Goal: Find specific page/section: Find specific page/section

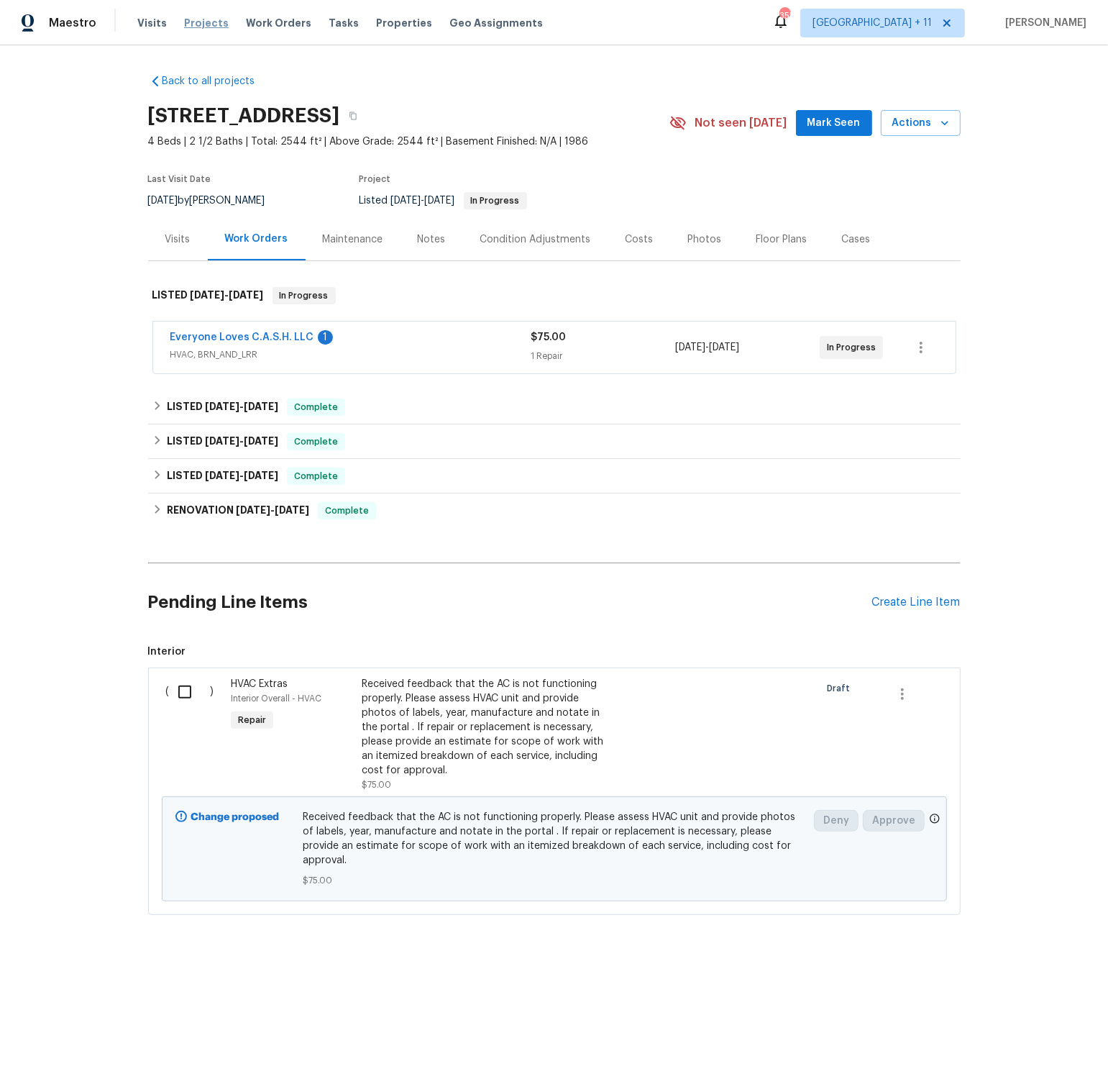
click at [202, 23] on span "Projects" at bounding box center [206, 23] width 44 height 14
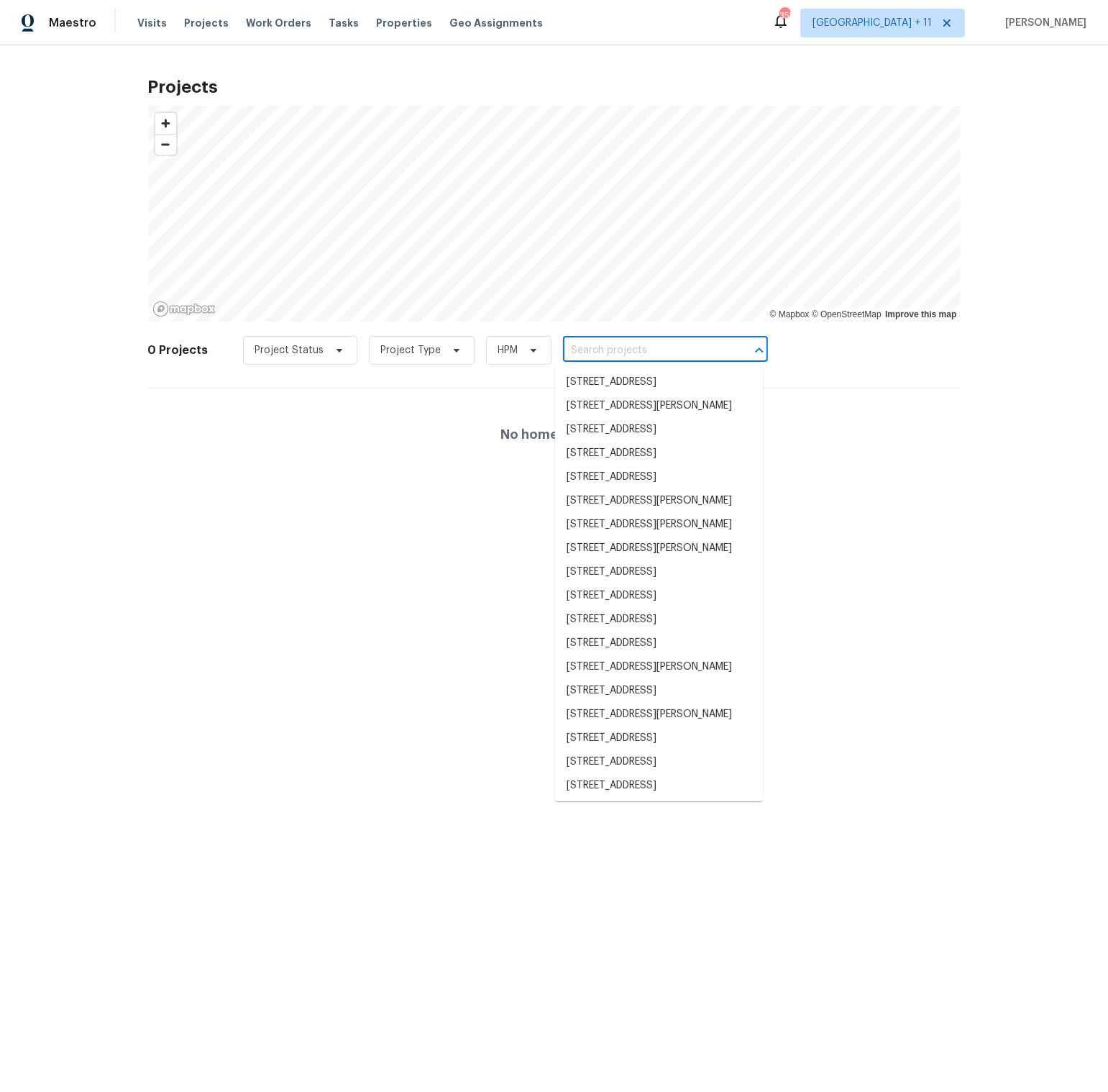
click at [638, 348] on input "text" at bounding box center [645, 351] width 164 height 23
paste input "1900 Chattahoochee Run Dr"
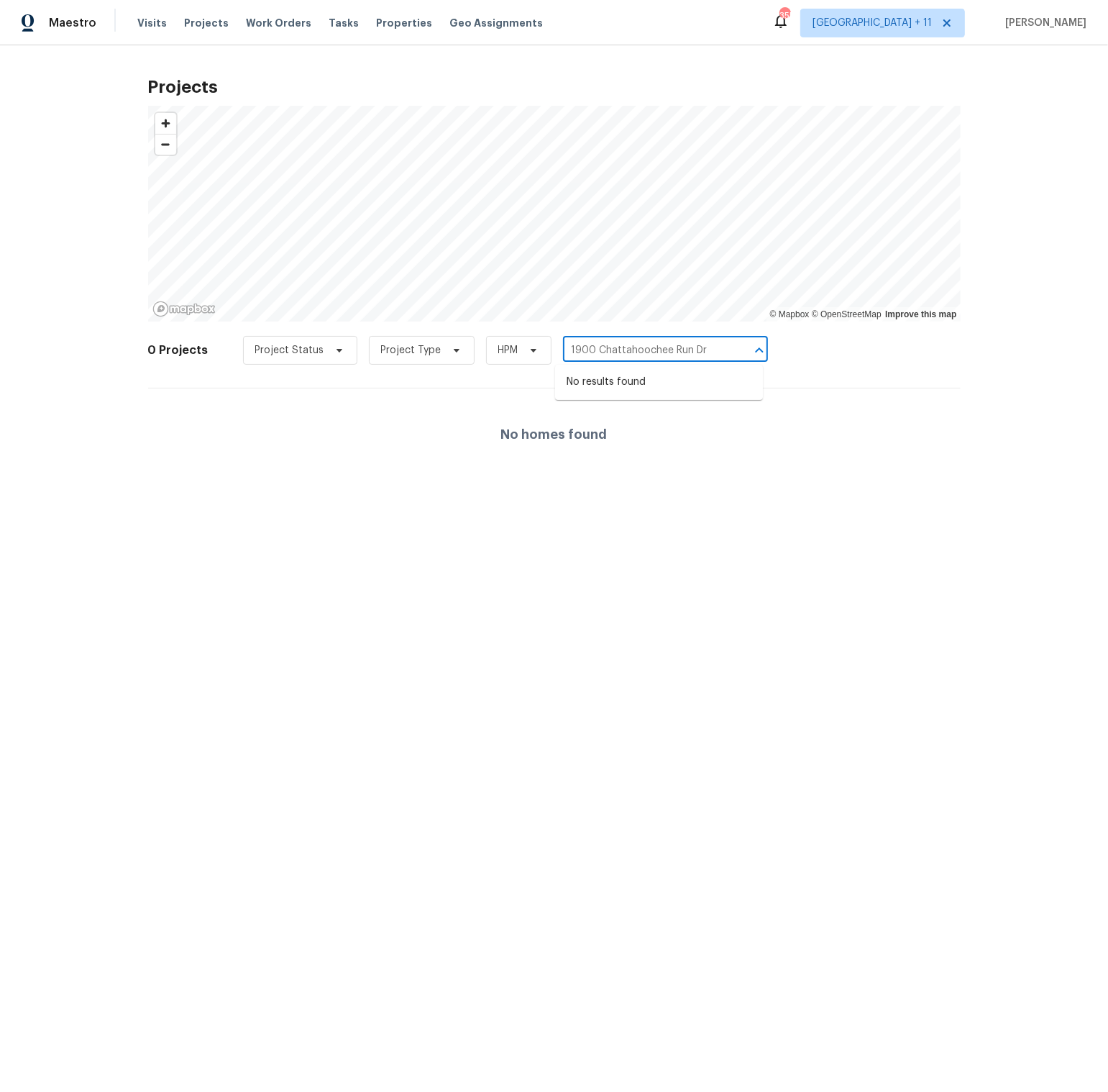
type input "1900 Chattahoochee Run Dr"
click at [919, 19] on span "[GEOGRAPHIC_DATA] + 11" at bounding box center [872, 23] width 119 height 14
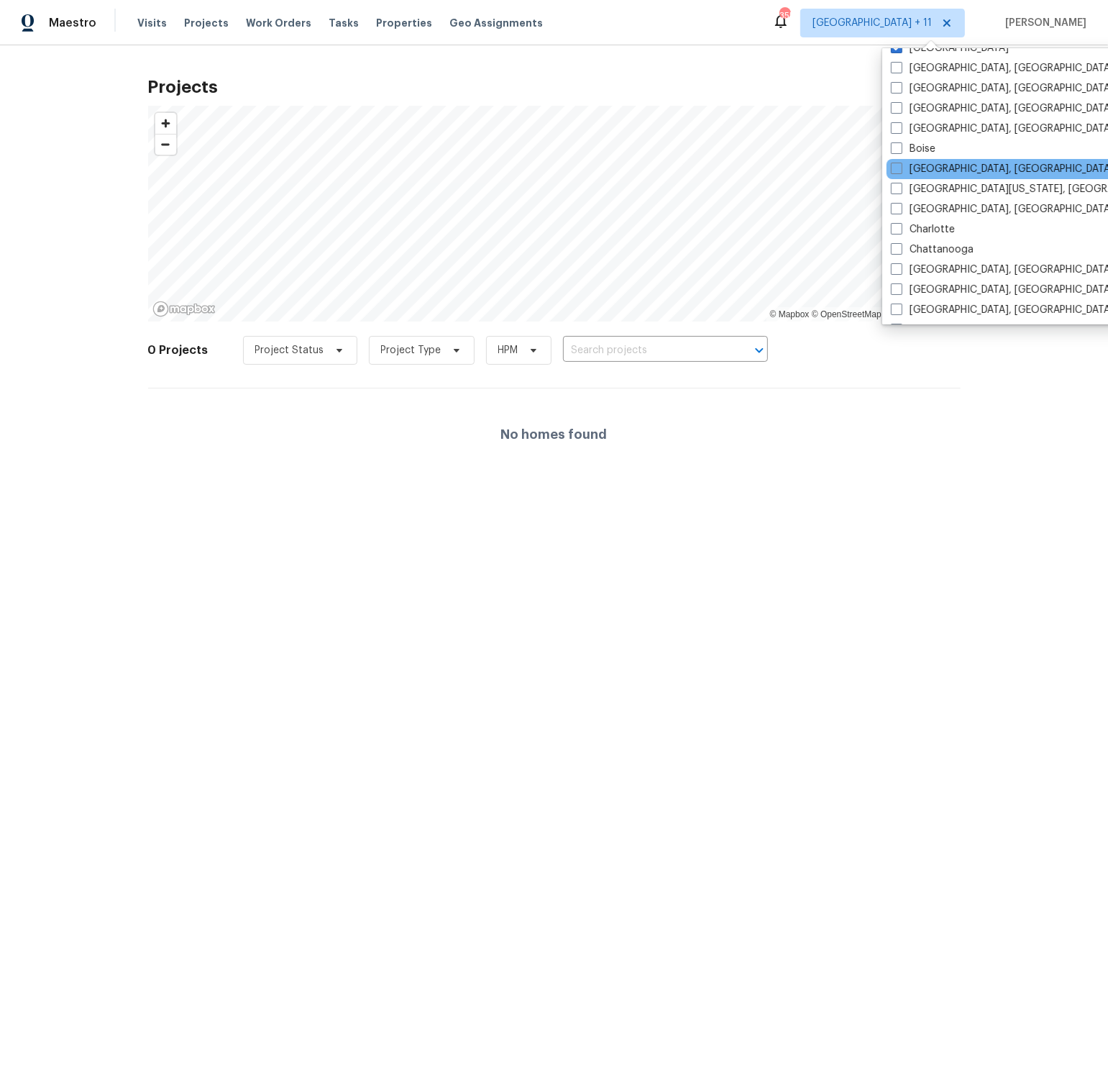
scroll to position [242, 0]
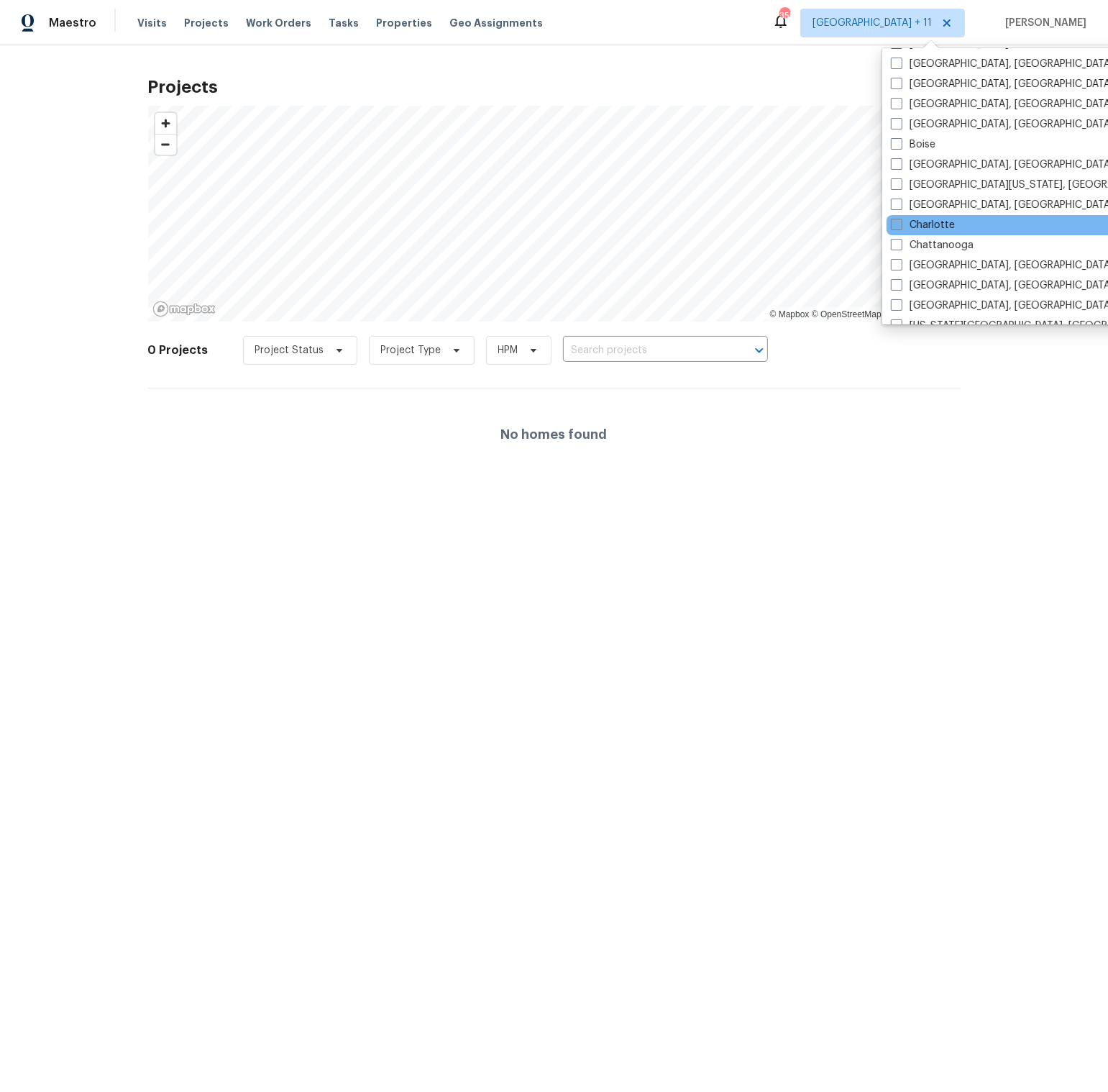
click at [903, 222] on label "Charlotte" at bounding box center [923, 225] width 64 height 14
click at [901, 222] on input "Charlotte" at bounding box center [896, 223] width 9 height 9
checkbox input "true"
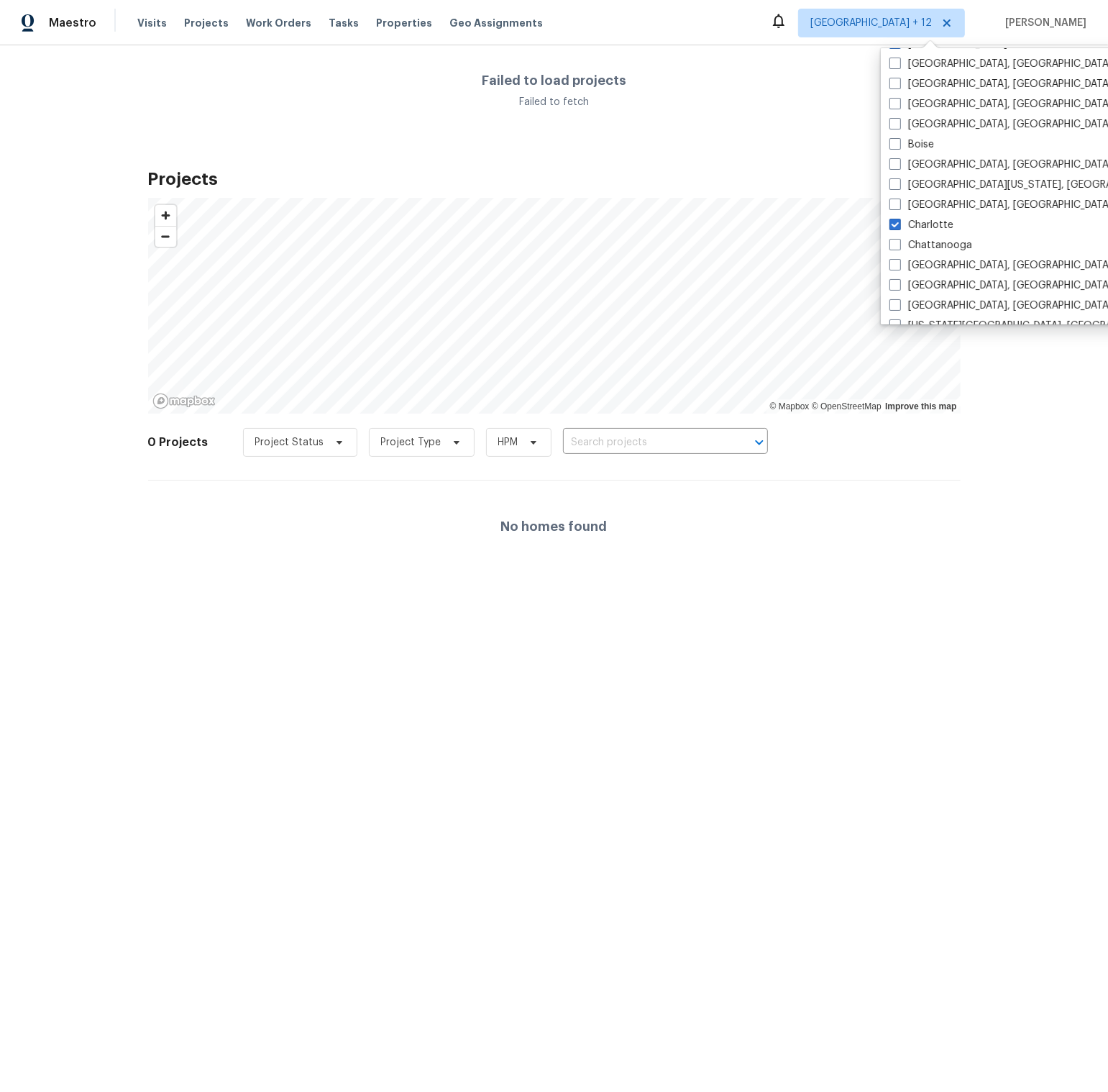
click at [828, 450] on div "0 Projects Project Status Project Type HPM ​" at bounding box center [554, 451] width 813 height 58
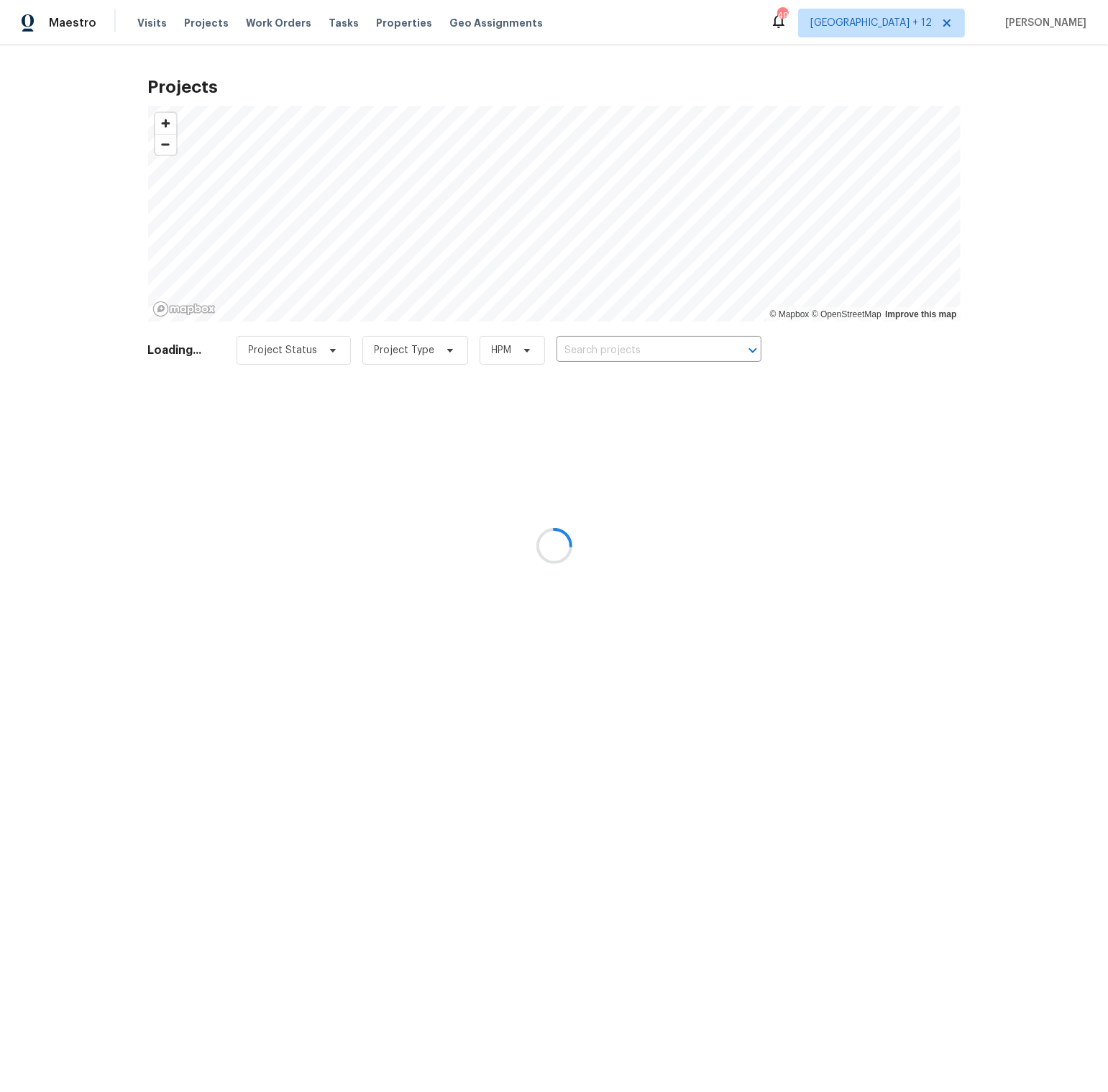
click at [202, 21] on div at bounding box center [554, 546] width 1108 height 1092
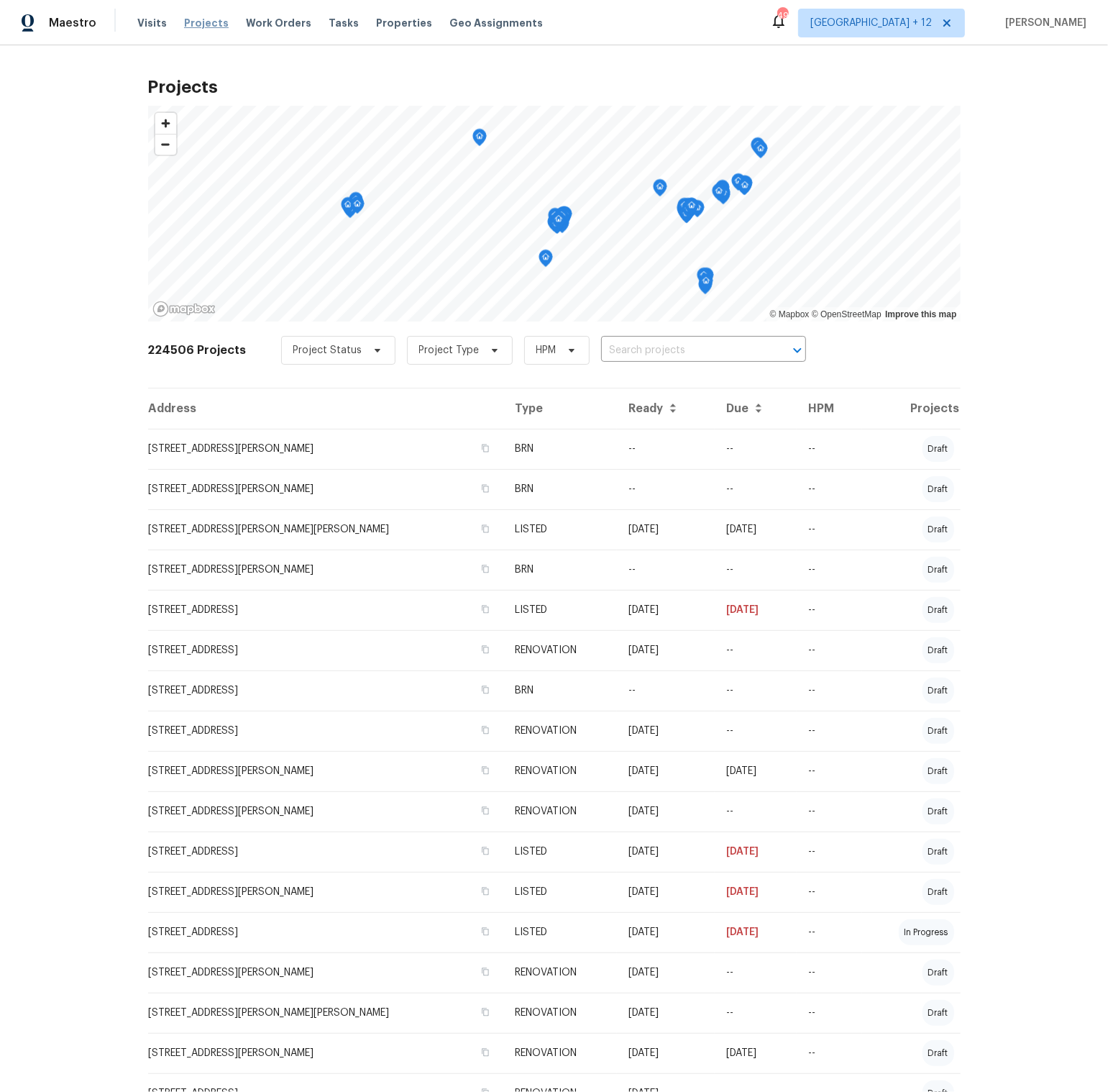
click at [192, 17] on span "Projects" at bounding box center [206, 23] width 44 height 14
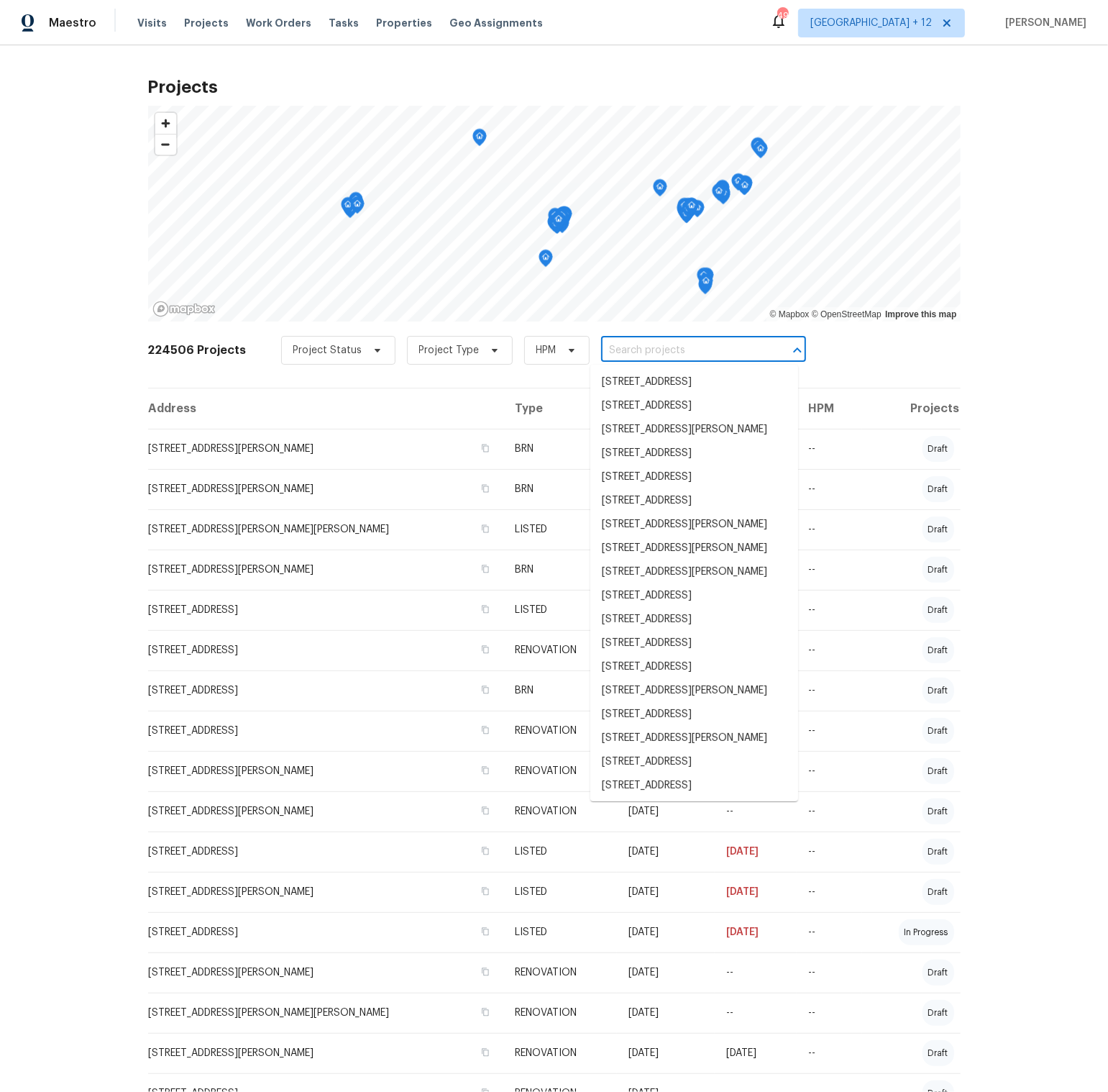
click at [652, 347] on input "text" at bounding box center [683, 351] width 164 height 23
paste input "1900 Chattahoochee Run Dr"
type input "1900 Chattahoochee Run Dr"
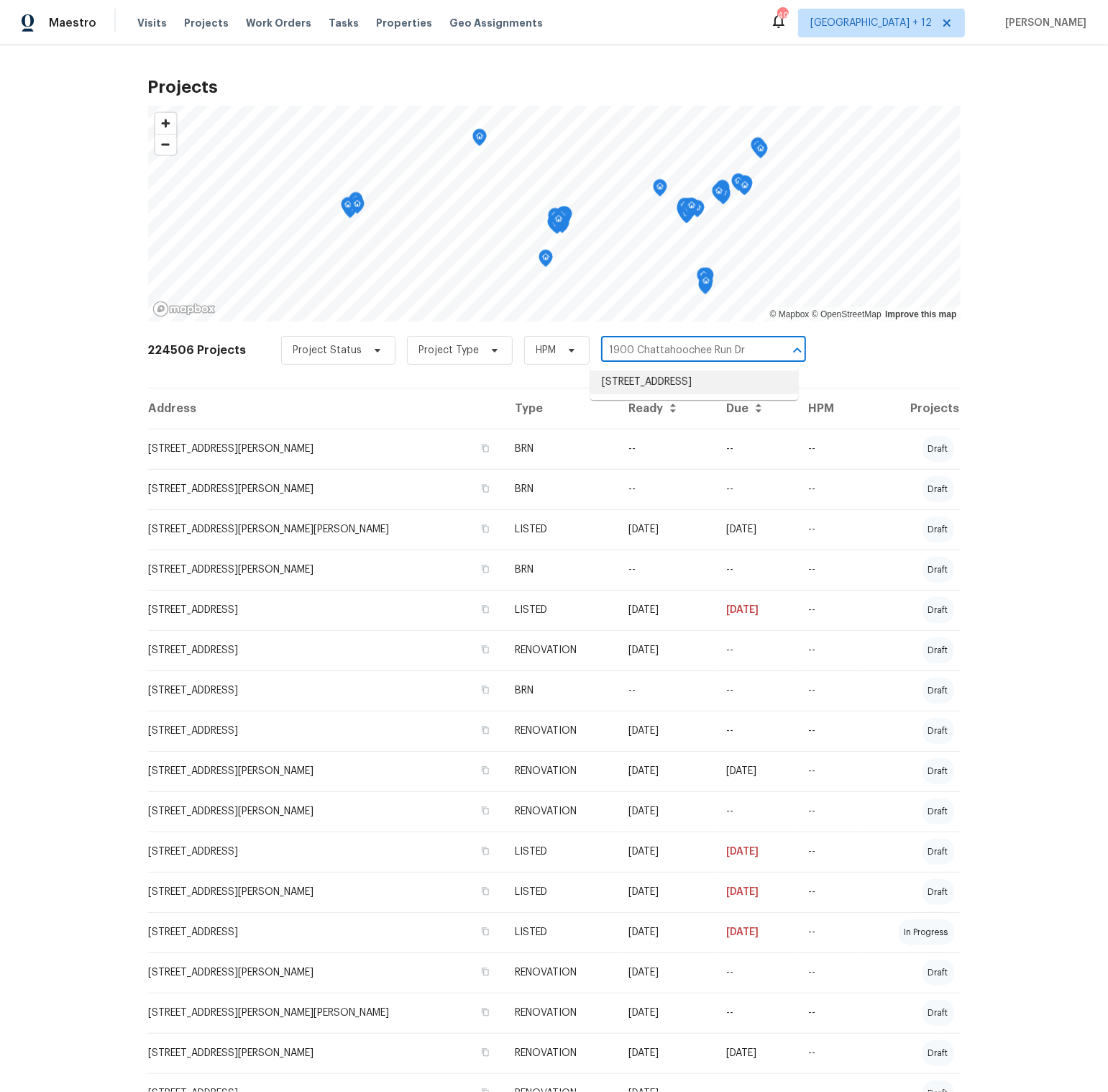
click at [679, 387] on li "1900 Chattahoochee Run Dr, Suwanee, GA 30024" at bounding box center [694, 382] width 208 height 23
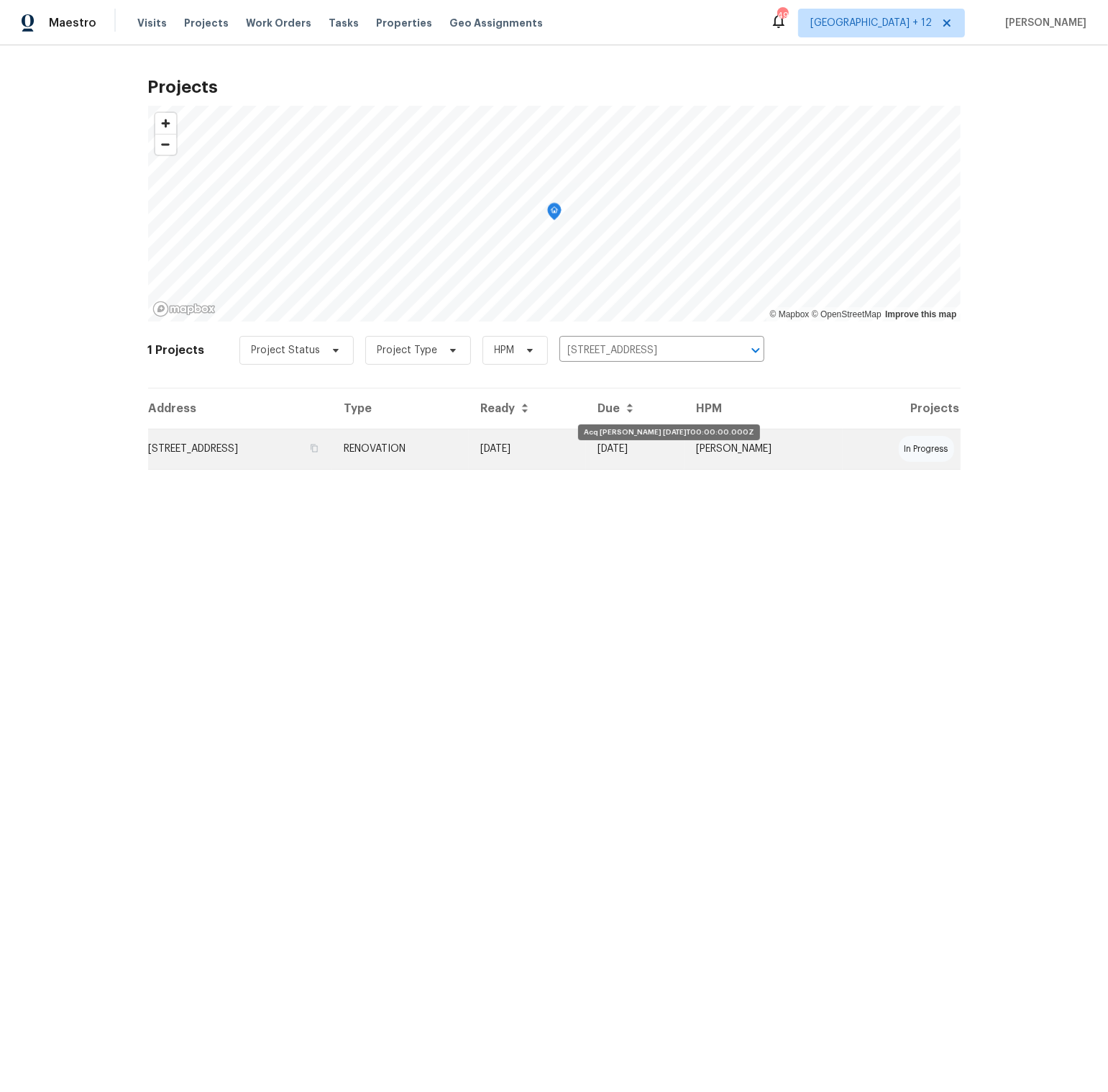
click at [587, 448] on td "08/27/25" at bounding box center [528, 449] width 118 height 41
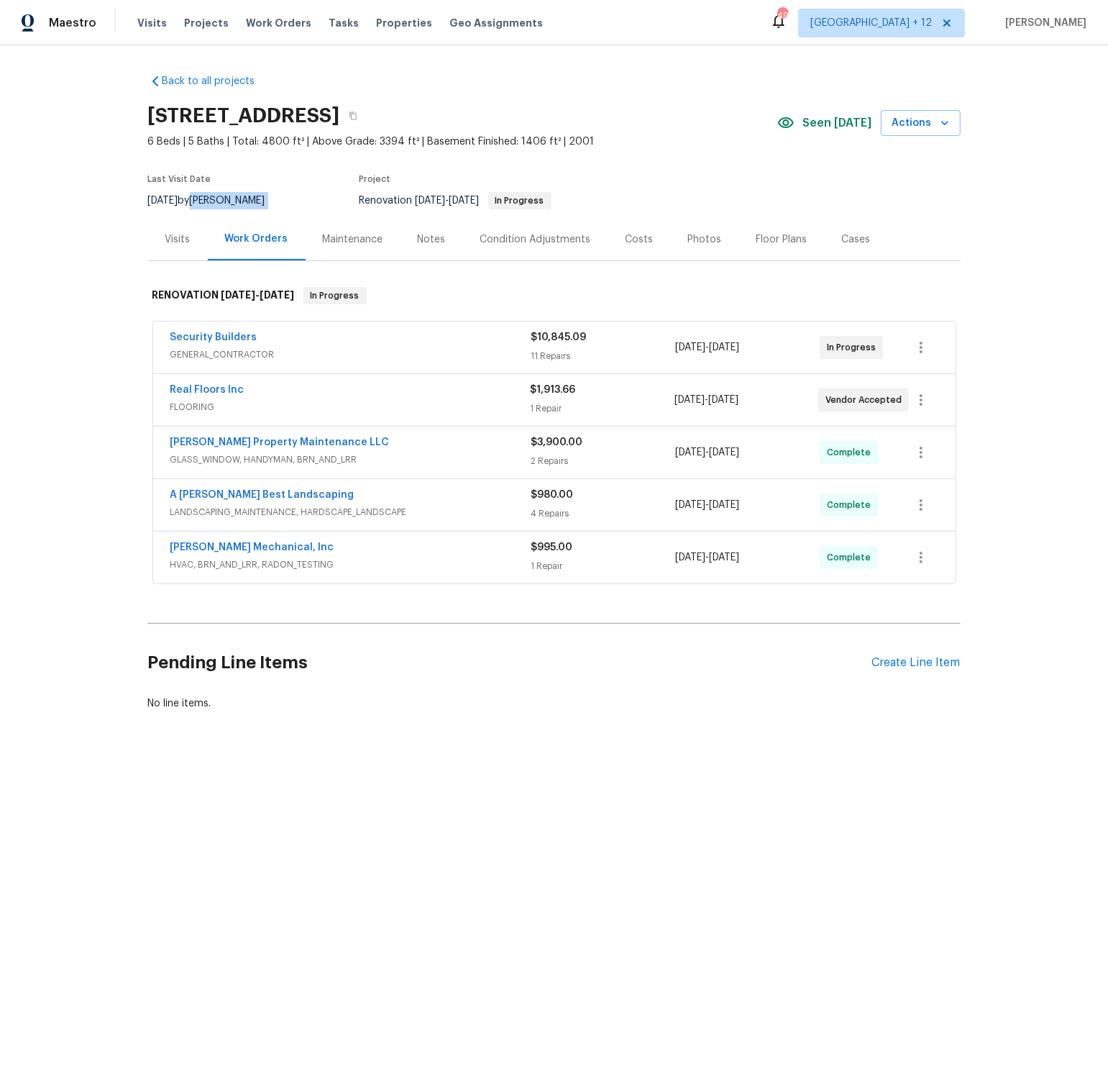
drag, startPoint x: 217, startPoint y: 200, endPoint x: 302, endPoint y: 203, distance: 85.1
click at [302, 203] on div "Last Visit Date 9/3/2025 by Scott Smathers Project Renovation 8/27/2025 - 9/12/…" at bounding box center [392, 192] width 488 height 51
